Goal: Use online tool/utility: Use online tool/utility

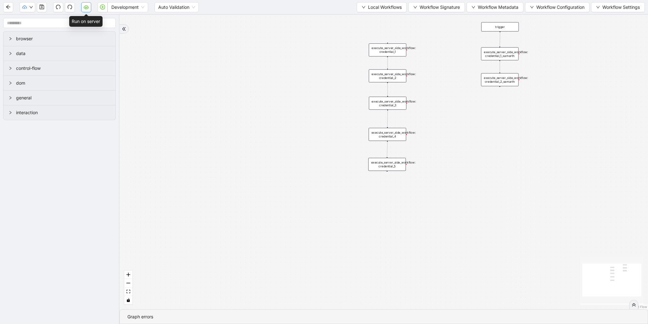
click at [86, 7] on icon "cloud-server" at bounding box center [86, 6] width 5 height 5
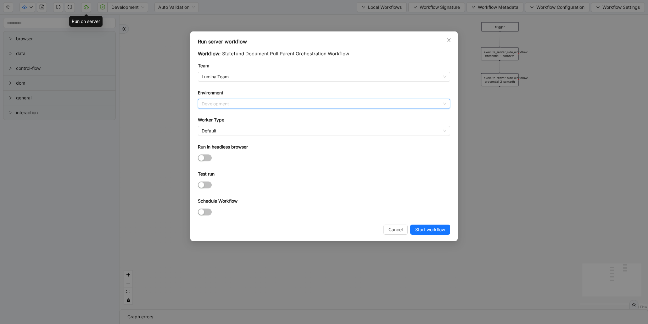
click at [264, 109] on input "Environment" at bounding box center [324, 103] width 245 height 9
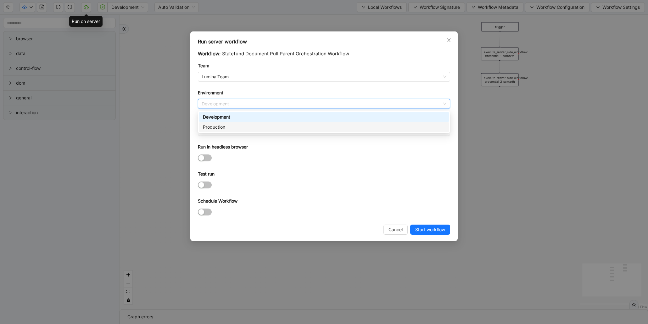
click at [252, 126] on div "Production" at bounding box center [324, 127] width 242 height 7
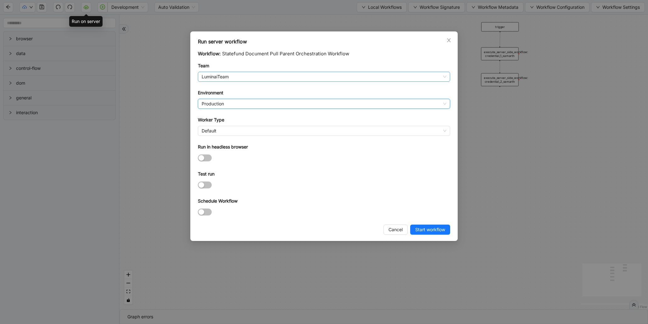
click at [246, 79] on span "LuminaiTeam" at bounding box center [324, 76] width 245 height 9
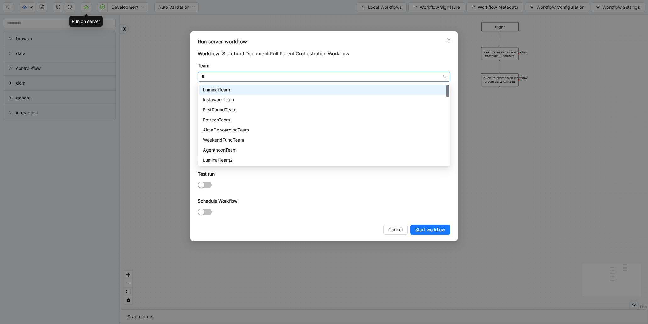
type input "***"
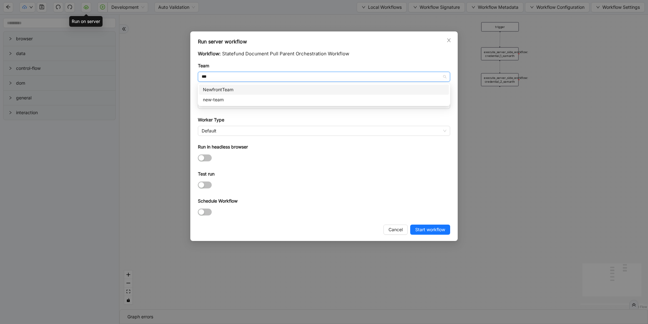
click at [225, 92] on div "NewfrontTeam" at bounding box center [324, 89] width 242 height 7
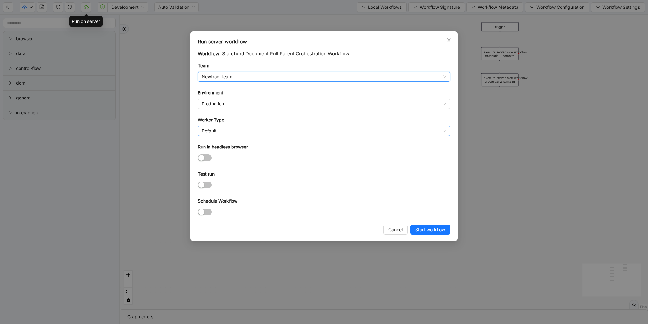
click at [230, 134] on span "Default" at bounding box center [324, 130] width 245 height 9
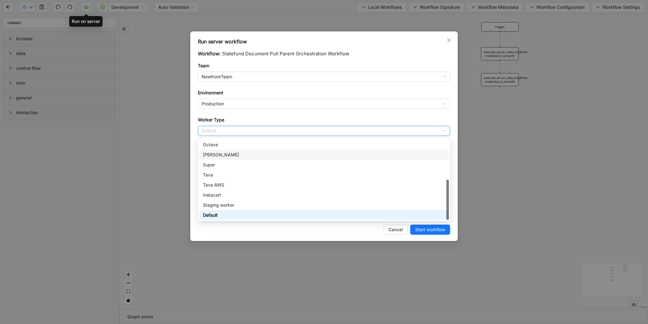
scroll to position [48, 0]
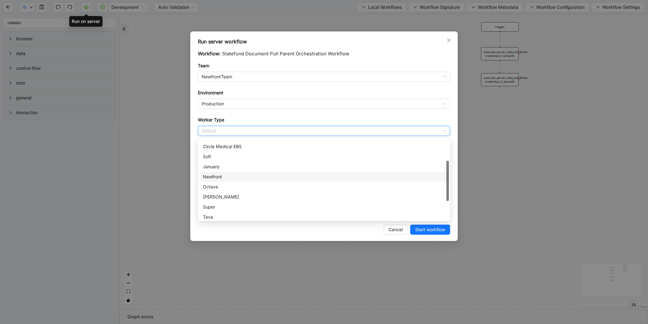
click at [216, 174] on div "Newfront" at bounding box center [324, 176] width 242 height 7
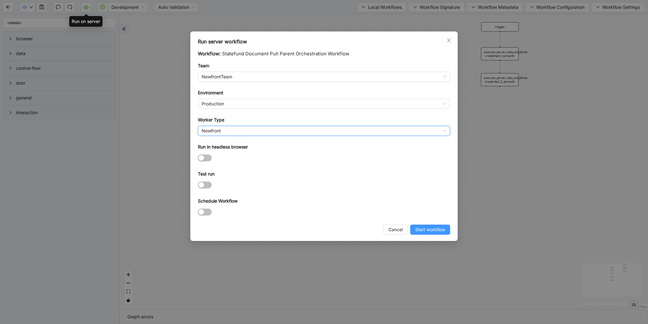
click at [435, 231] on span "Start workflow" at bounding box center [430, 229] width 30 height 7
